Goal: Task Accomplishment & Management: Manage account settings

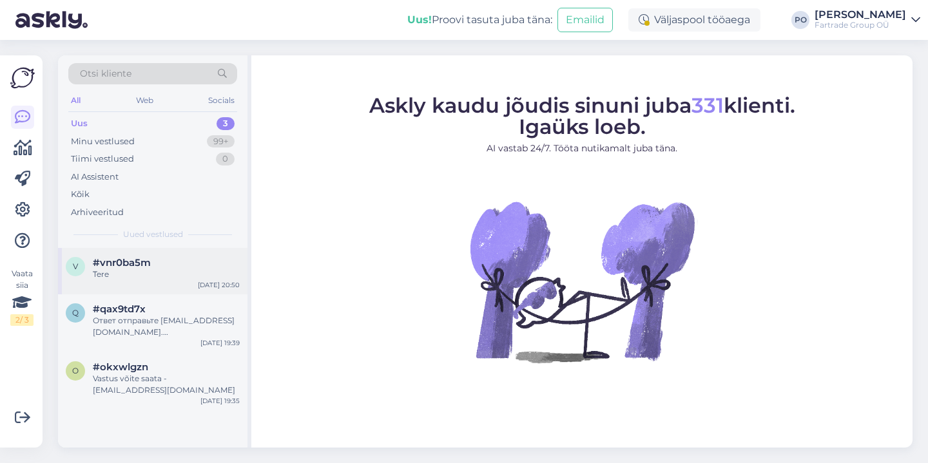
click at [147, 276] on div "Tere" at bounding box center [166, 275] width 147 height 12
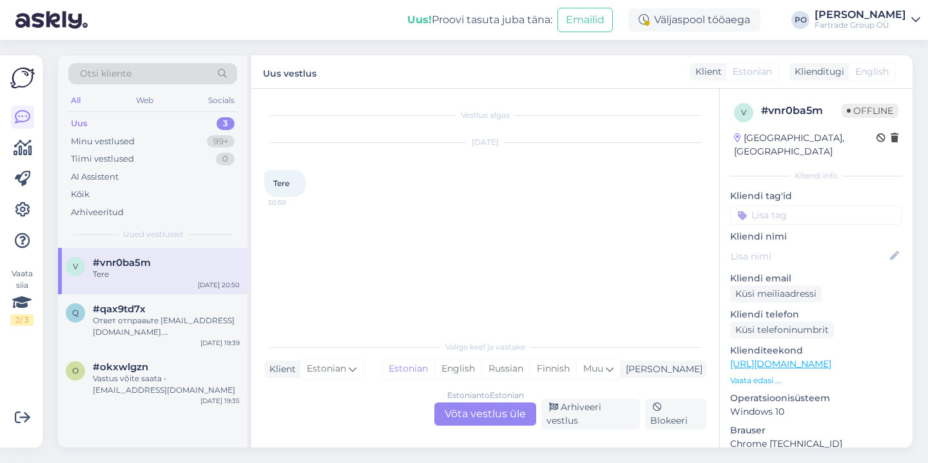
click at [764, 375] on p "Vaata edasi ..." at bounding box center [816, 381] width 172 height 12
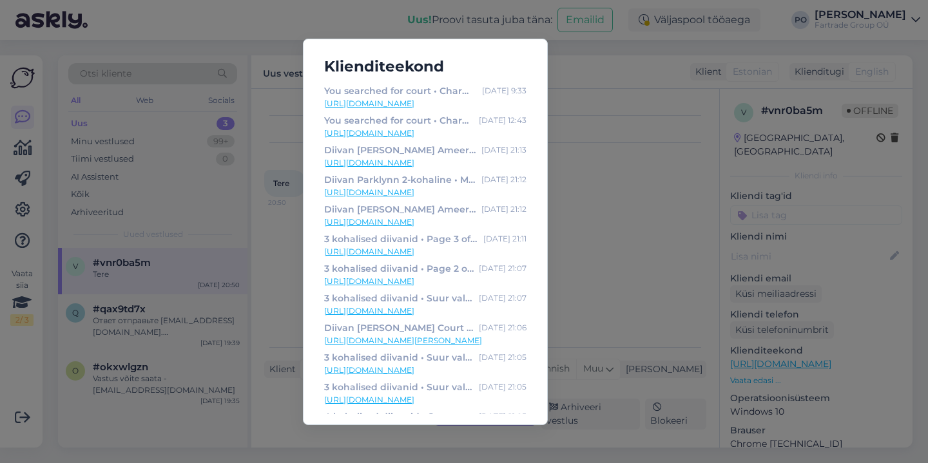
click at [650, 238] on div "Klienditeekond You searched for court • Charma Furniture Jul 16 9:33 https://ch…" at bounding box center [464, 231] width 928 height 463
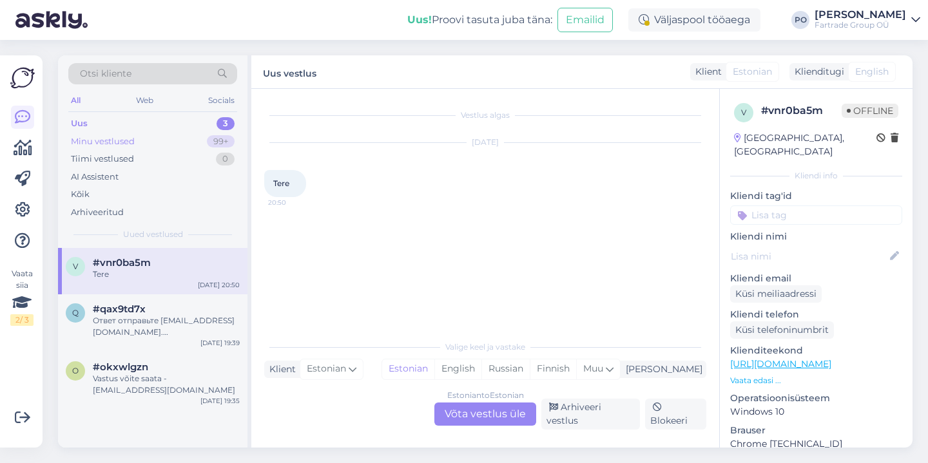
click at [148, 145] on div "Minu vestlused 99+" at bounding box center [152, 142] width 169 height 18
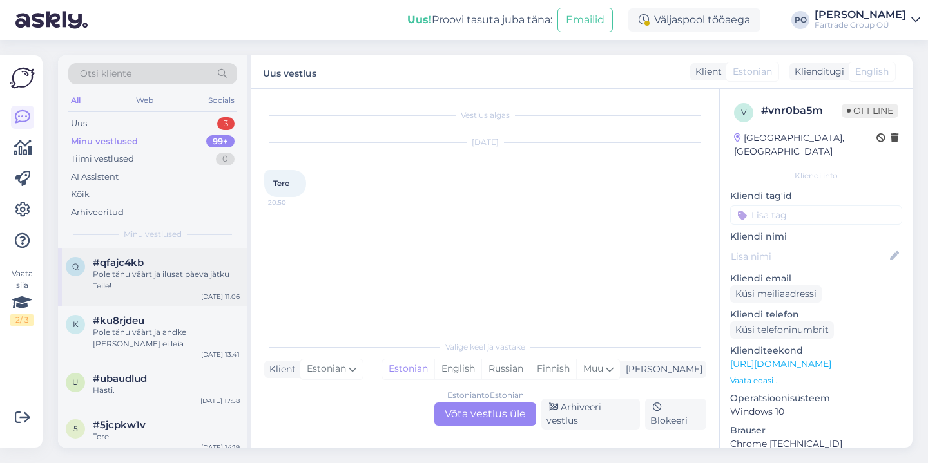
click at [199, 263] on div "#qfajc4kb" at bounding box center [166, 263] width 147 height 12
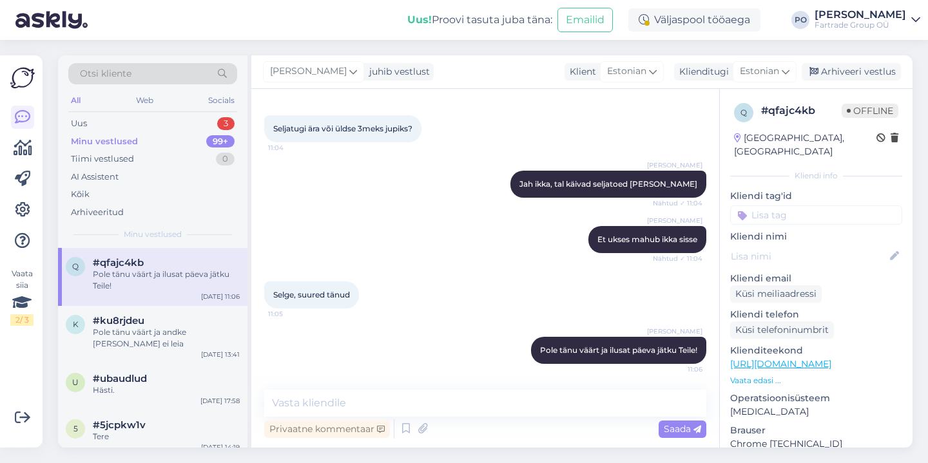
click at [768, 375] on p "Vaata edasi ..." at bounding box center [816, 381] width 172 height 12
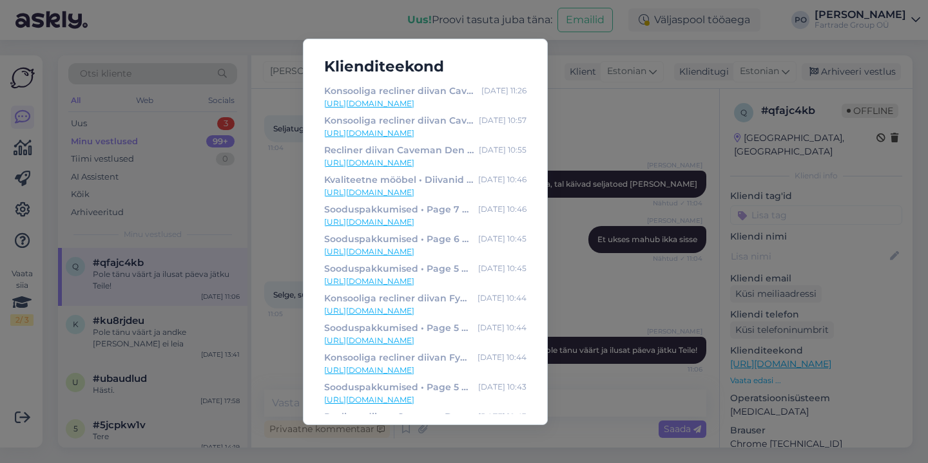
click at [591, 138] on div "Klienditeekond Konsooliga recliner diivan Caveman Den • Pehme mööbel Aug 28 11:…" at bounding box center [464, 231] width 928 height 463
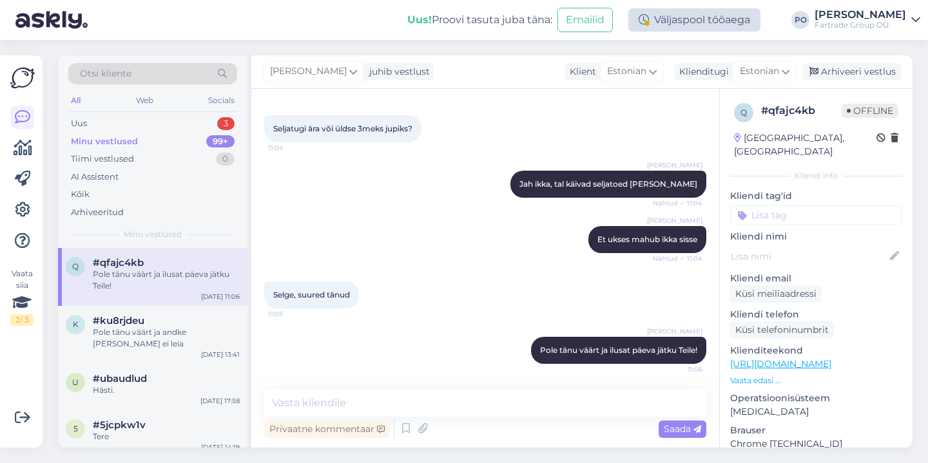
click at [701, 26] on div "Väljaspool tööaega" at bounding box center [694, 19] width 132 height 23
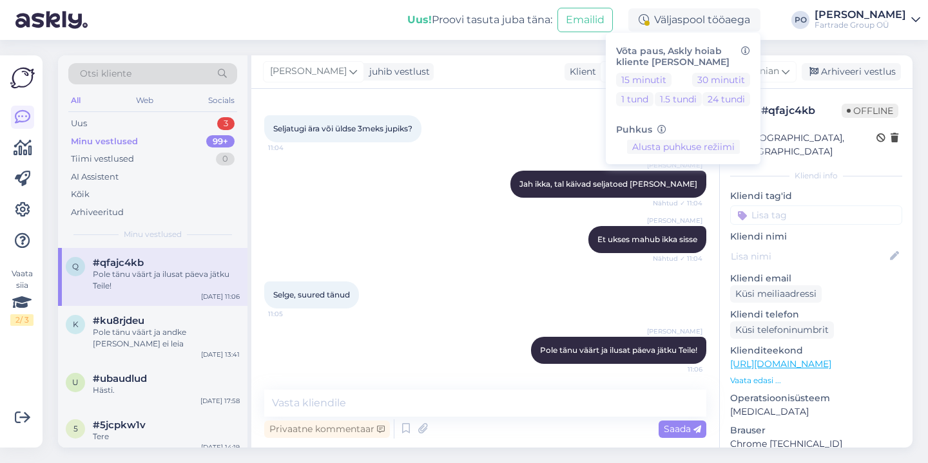
click at [537, 137] on div "Seljatugi ära või üldse 3meks jupiks? 11:04" at bounding box center [485, 128] width 442 height 55
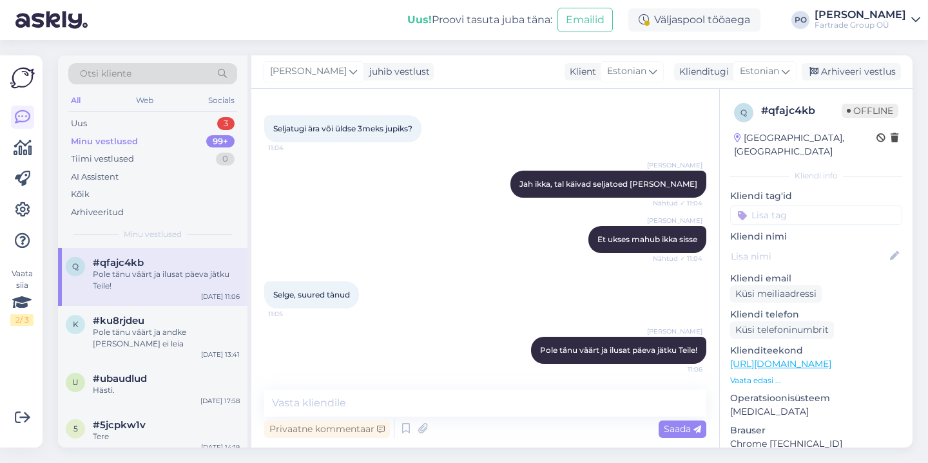
click at [909, 22] on link "Pekka Ollikainen Fartrade Group OÜ" at bounding box center [868, 20] width 106 height 21
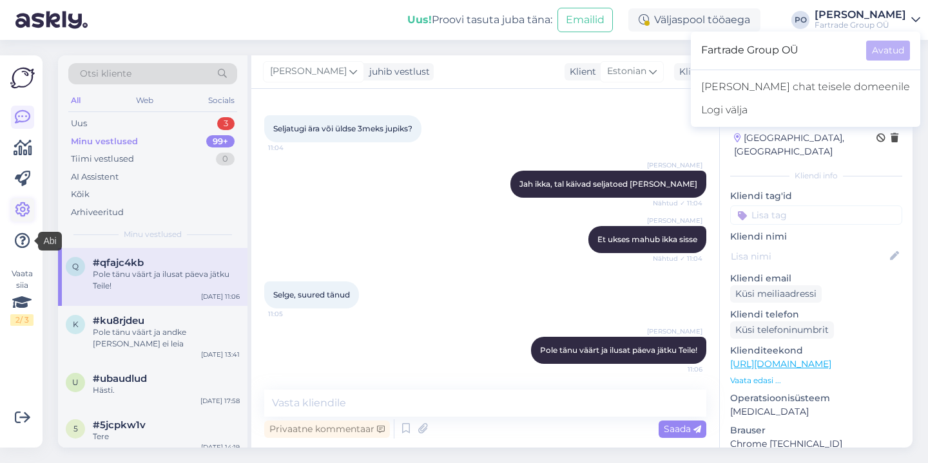
click at [25, 211] on icon at bounding box center [22, 209] width 15 height 15
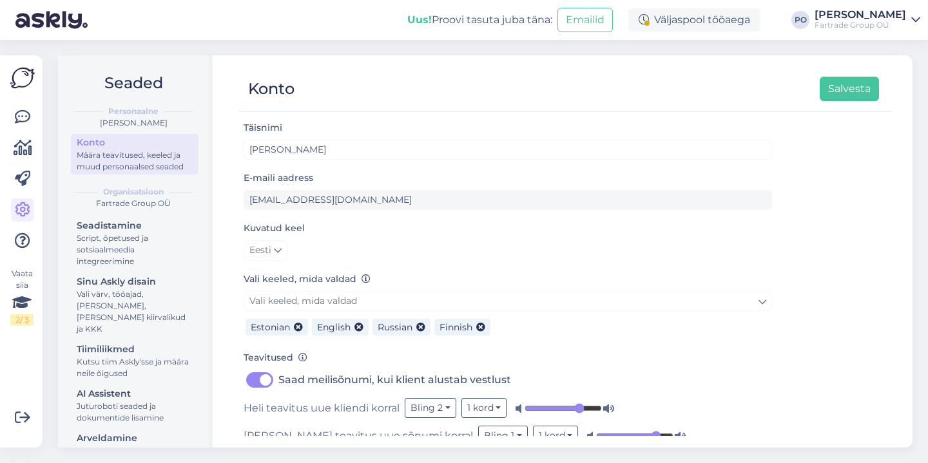
click at [26, 75] on img at bounding box center [22, 78] width 24 height 24
click at [21, 77] on img at bounding box center [22, 78] width 24 height 24
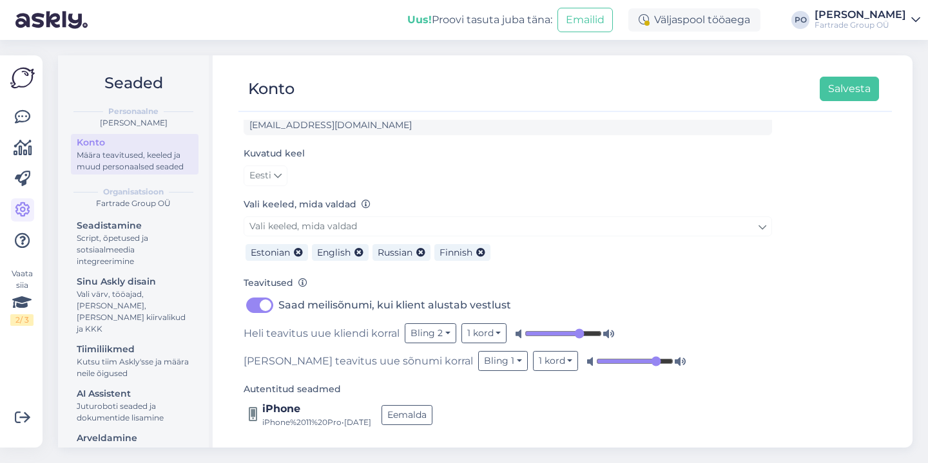
scroll to position [77, 0]
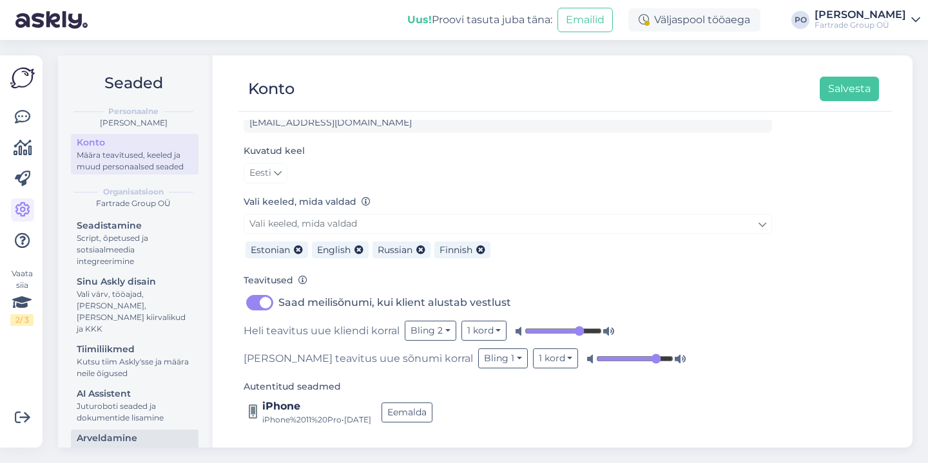
click at [135, 432] on div "Arveldamine" at bounding box center [135, 439] width 116 height 14
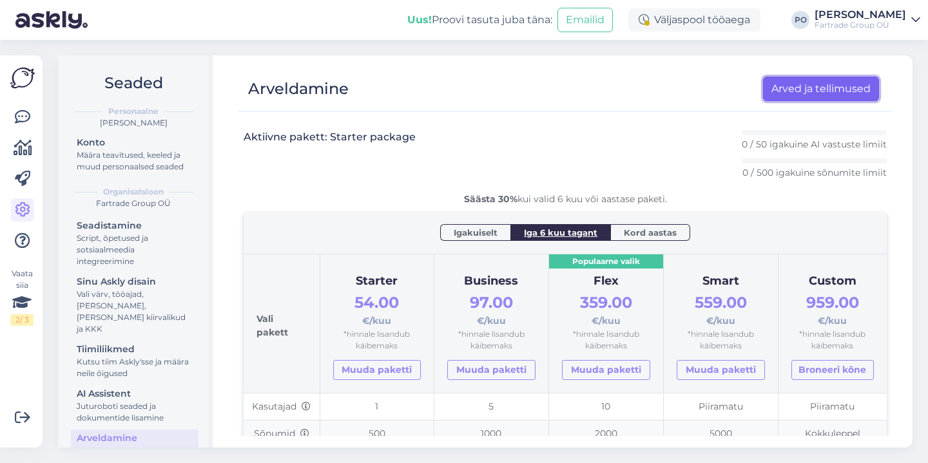
click at [806, 93] on link "Arved ja tellimused" at bounding box center [821, 89] width 116 height 24
